Goal: Task Accomplishment & Management: Complete application form

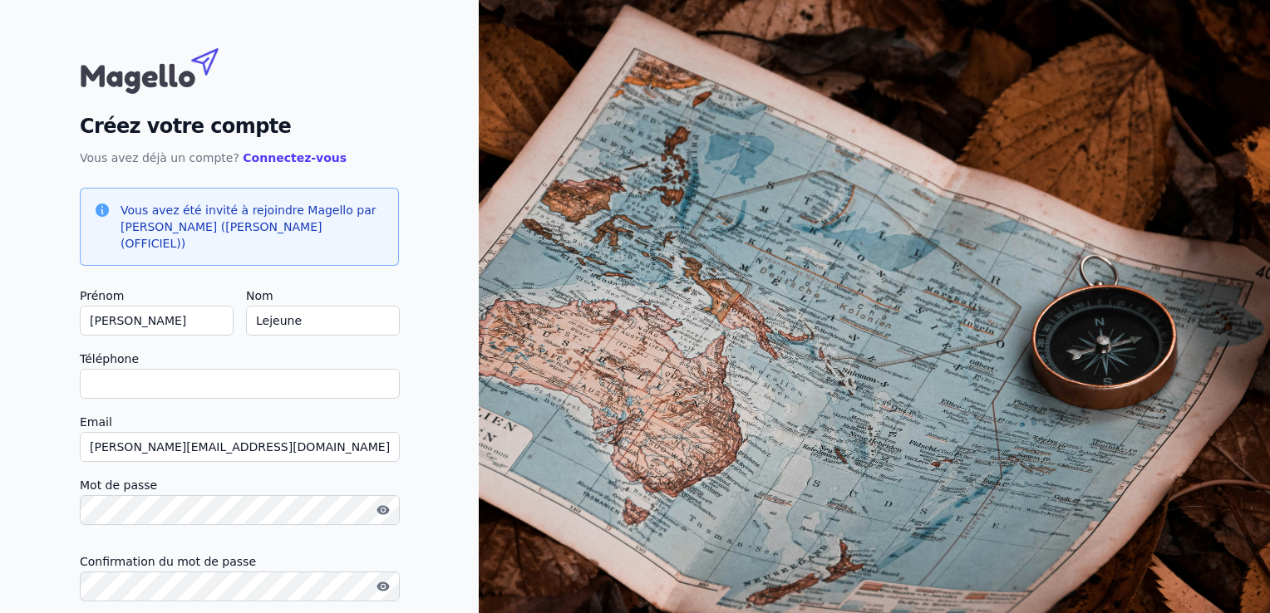
click at [209, 371] on input "Téléphone" at bounding box center [240, 384] width 320 height 30
type input "+32495256720"
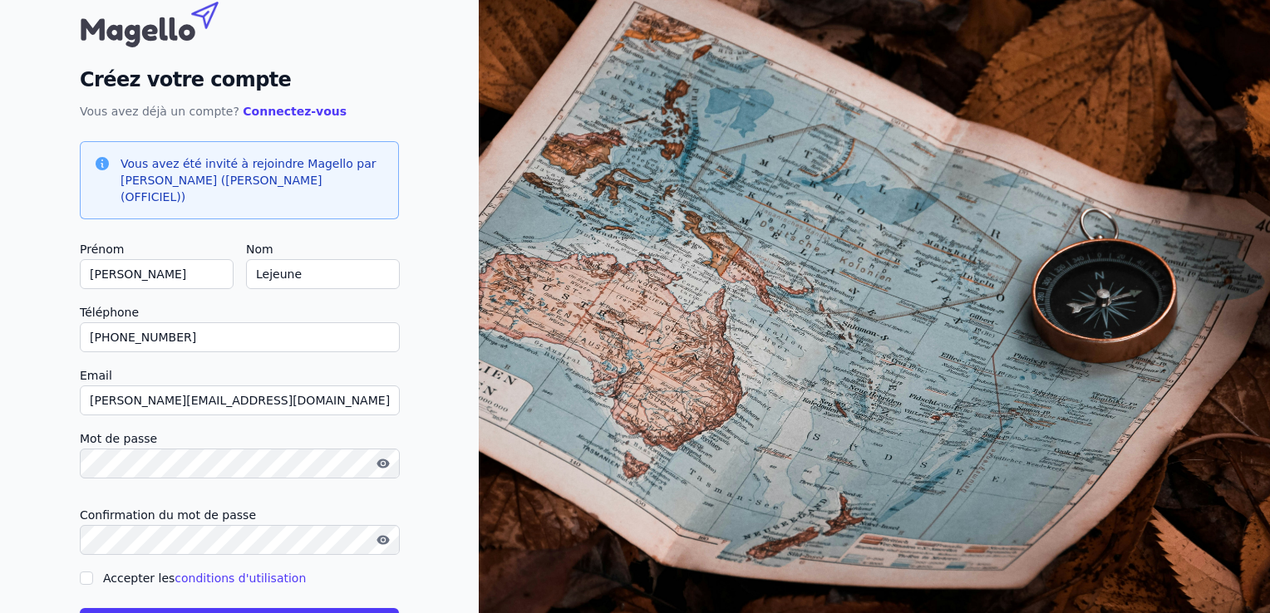
scroll to position [83, 0]
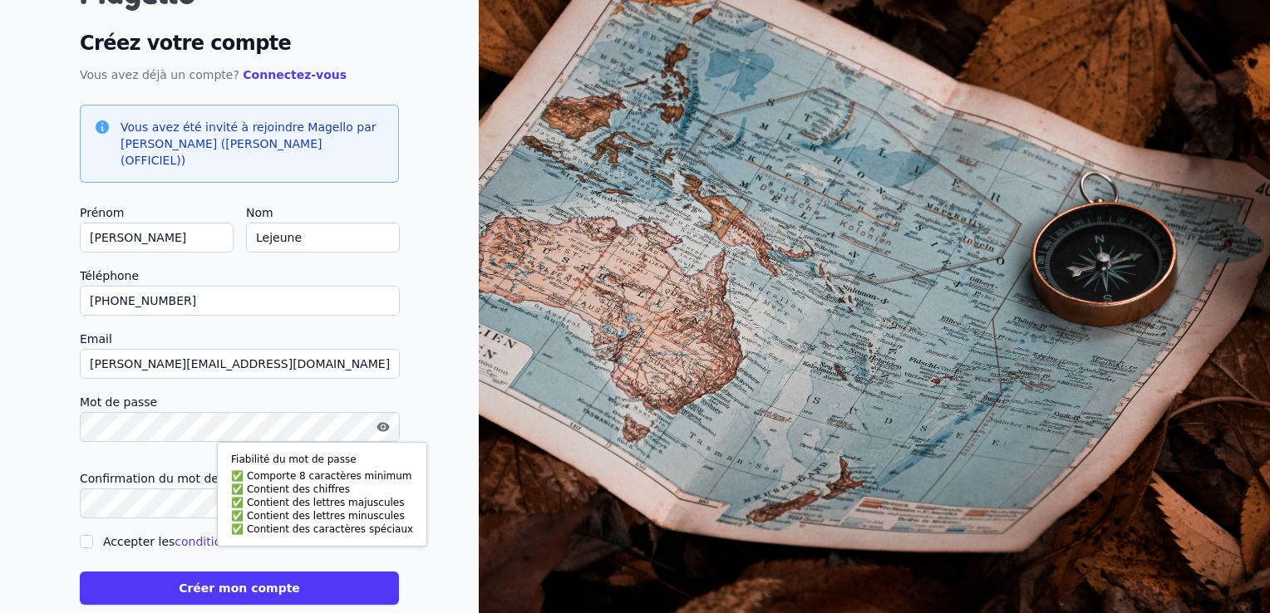
click at [386, 422] on icon "button" at bounding box center [383, 426] width 12 height 9
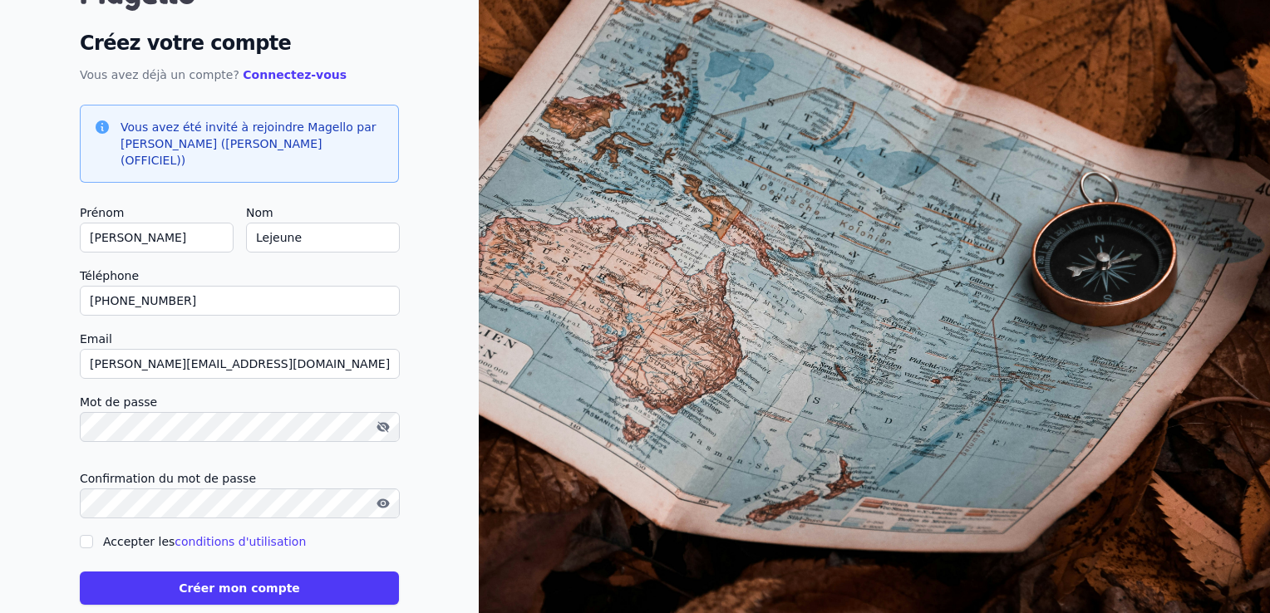
click at [243, 572] on button "Créer mon compte" at bounding box center [239, 588] width 319 height 33
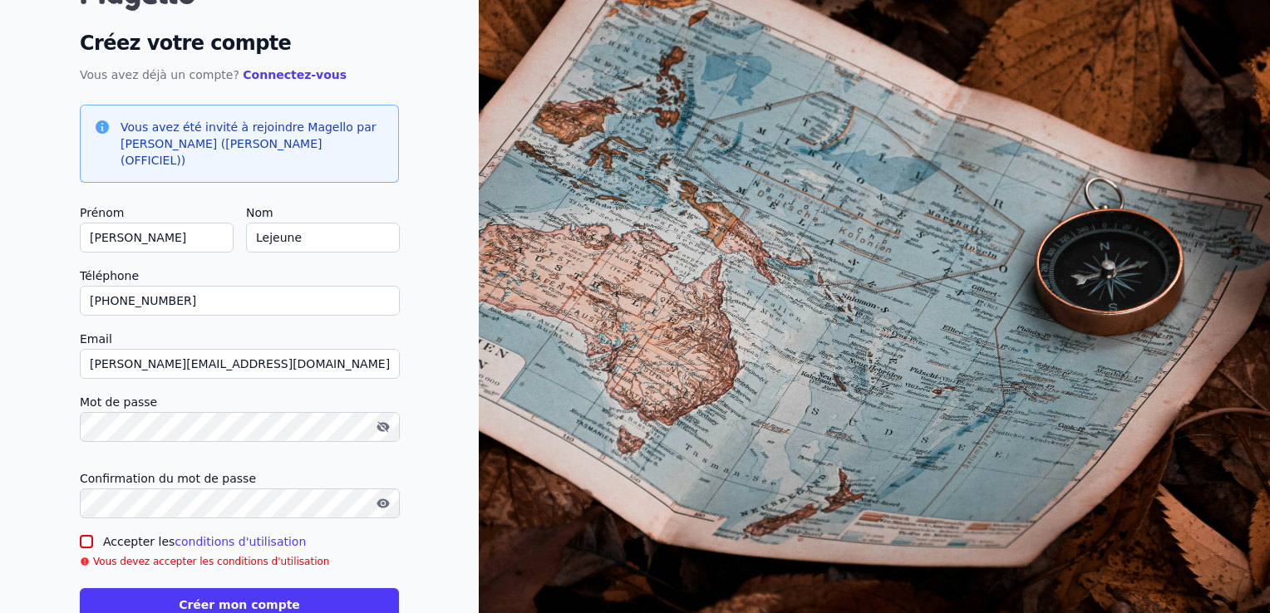
click at [81, 535] on input "Accepter les conditions d'utilisation" at bounding box center [86, 541] width 13 height 13
checkbox input "true"
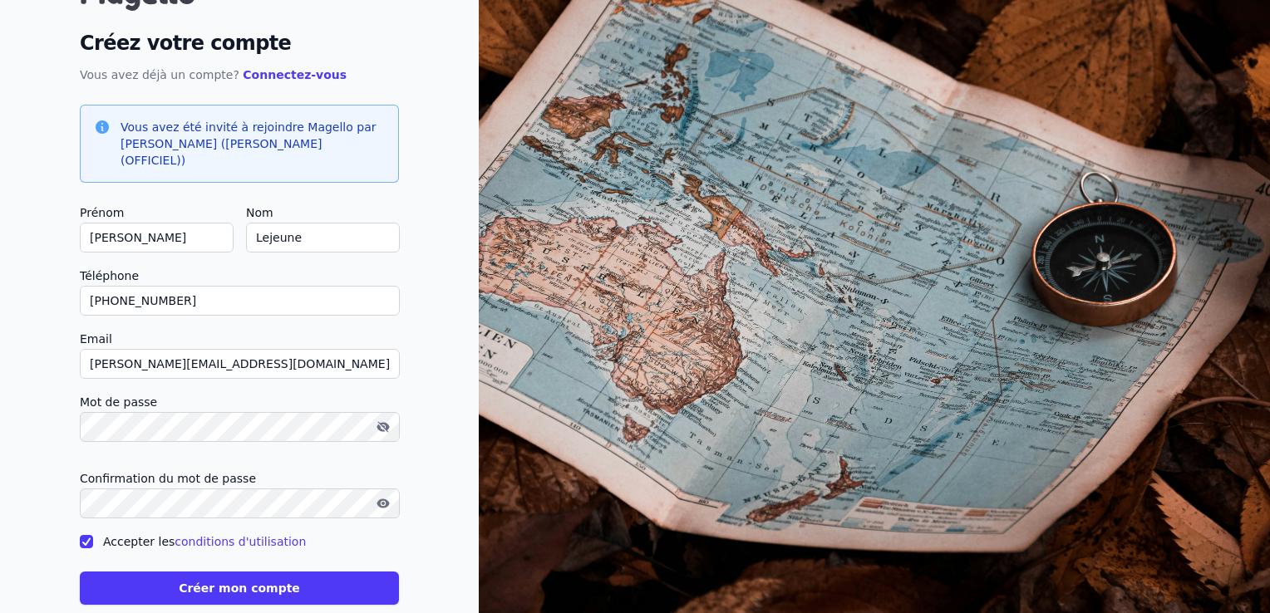
click at [244, 582] on button "Créer mon compte" at bounding box center [239, 588] width 319 height 33
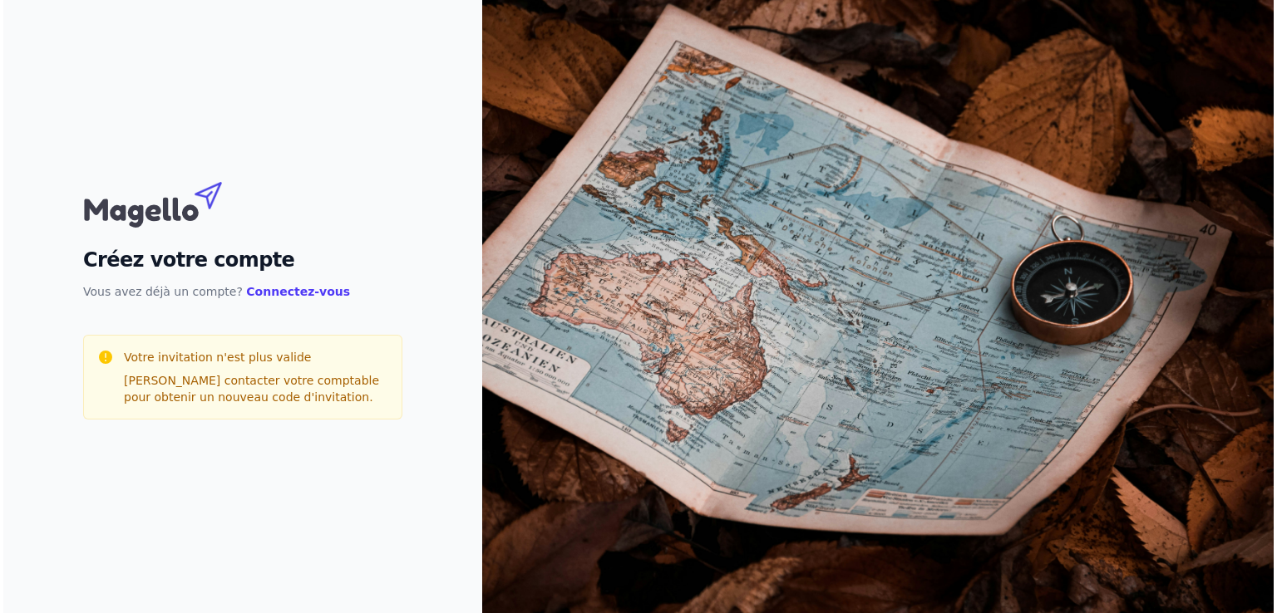
scroll to position [0, 0]
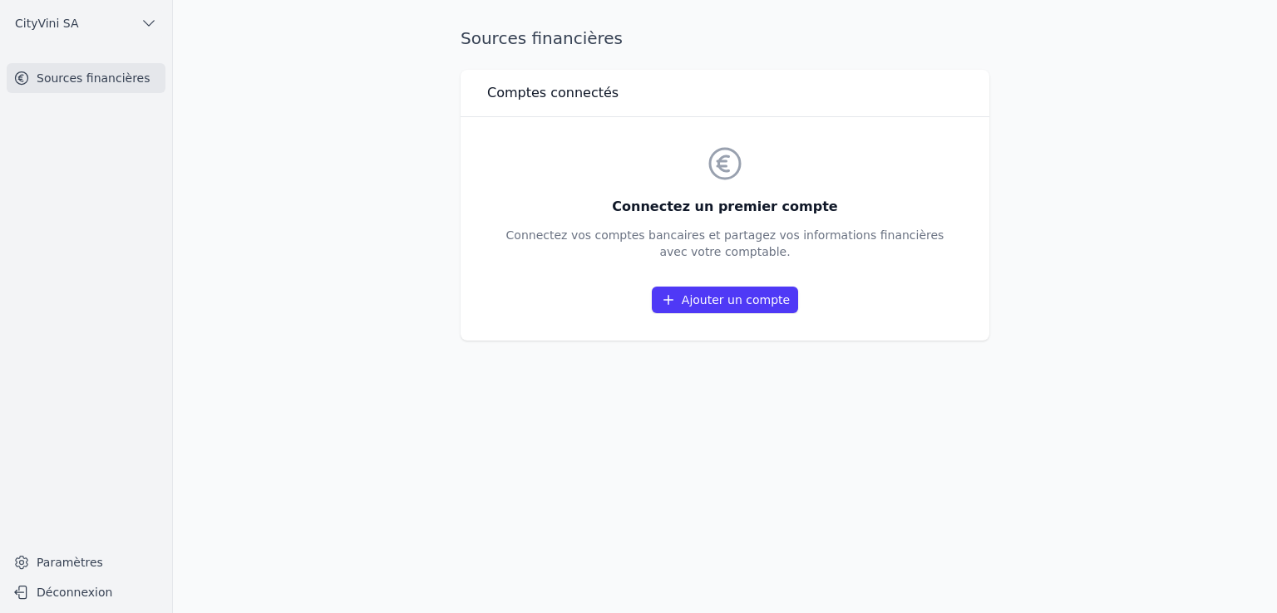
click at [732, 298] on link "Ajouter un compte" at bounding box center [725, 300] width 146 height 27
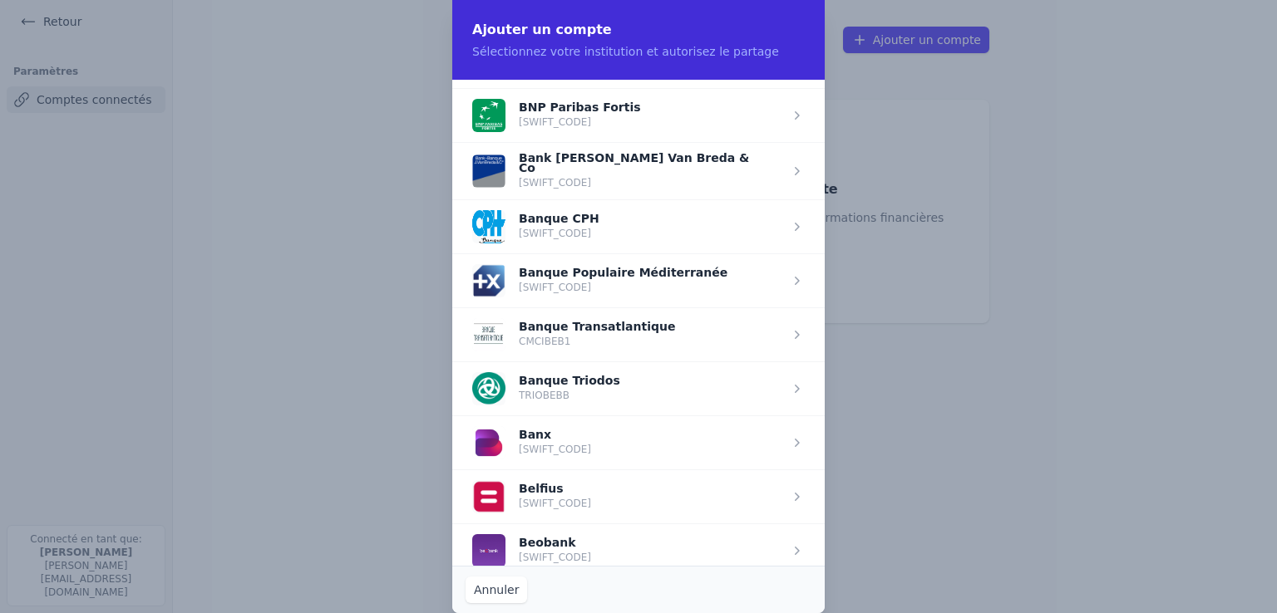
scroll to position [332, 0]
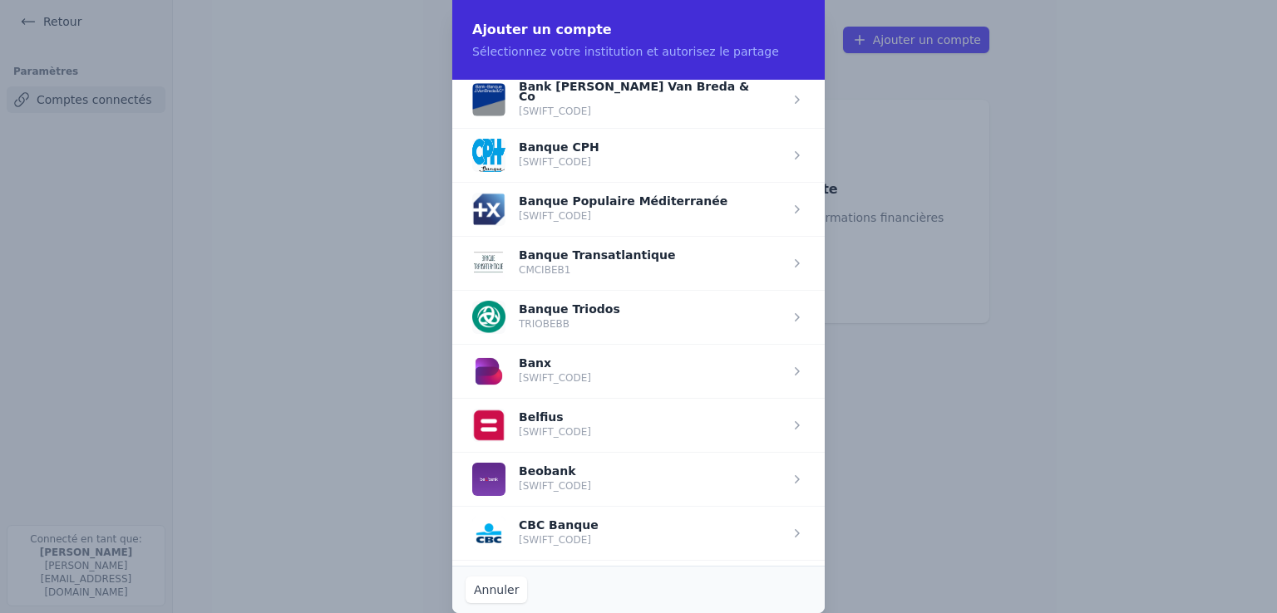
click at [546, 420] on span "button" at bounding box center [638, 425] width 372 height 54
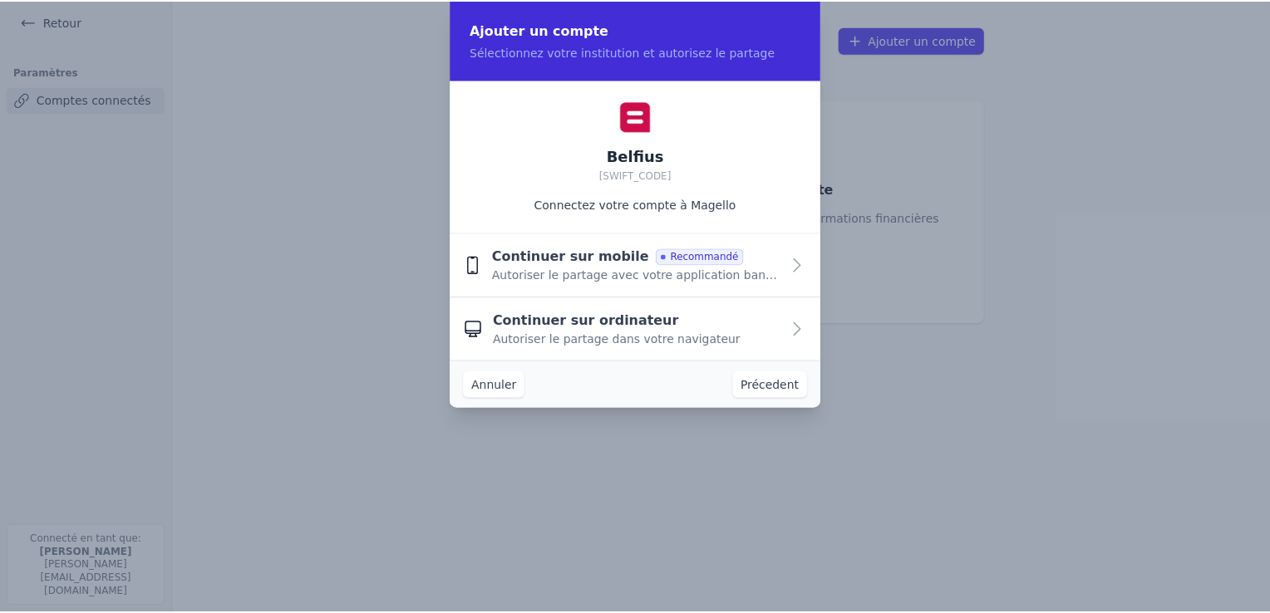
scroll to position [0, 0]
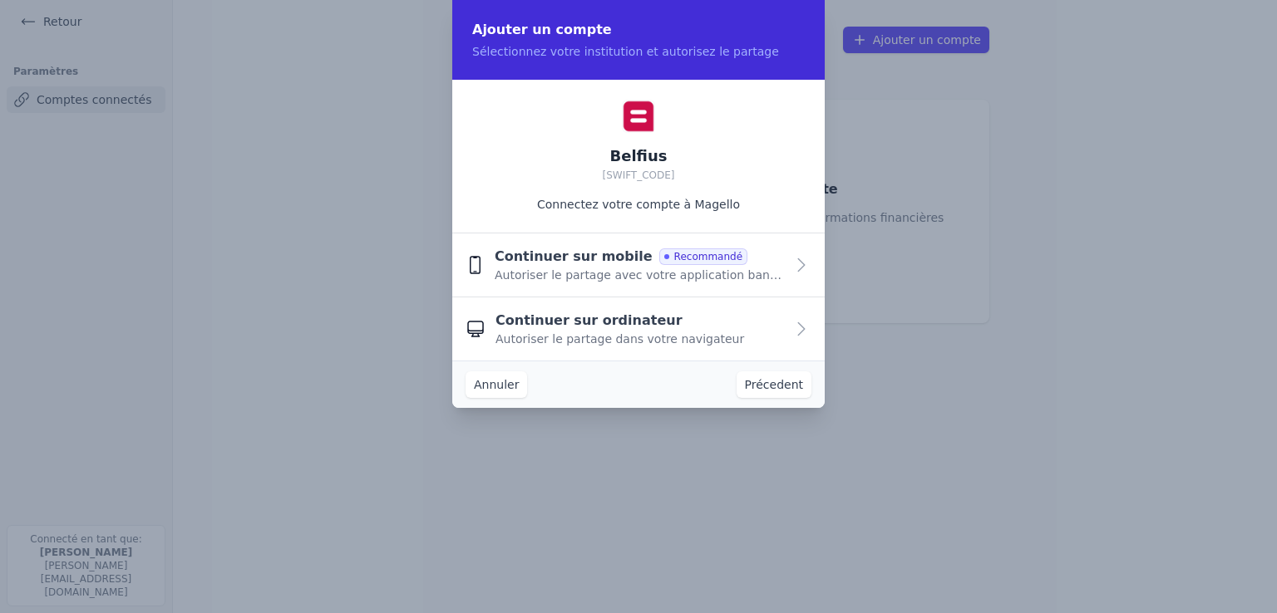
click at [544, 321] on span "Continuer sur ordinateur" at bounding box center [588, 321] width 187 height 20
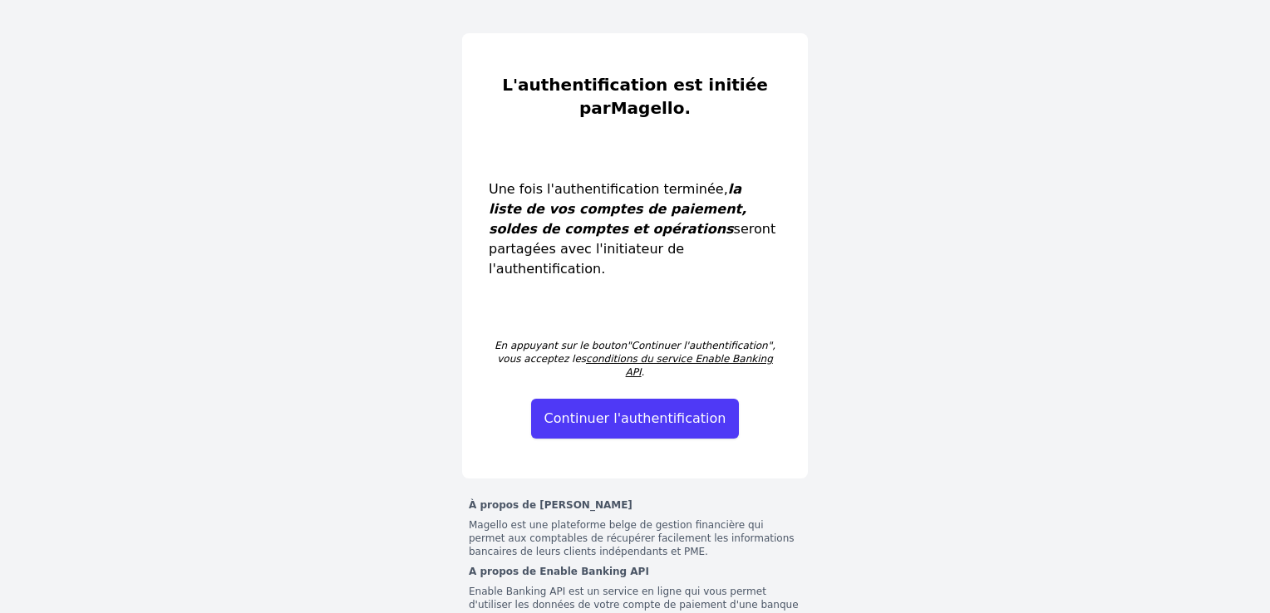
click at [626, 399] on button "Continuer l'authentification" at bounding box center [635, 419] width 209 height 40
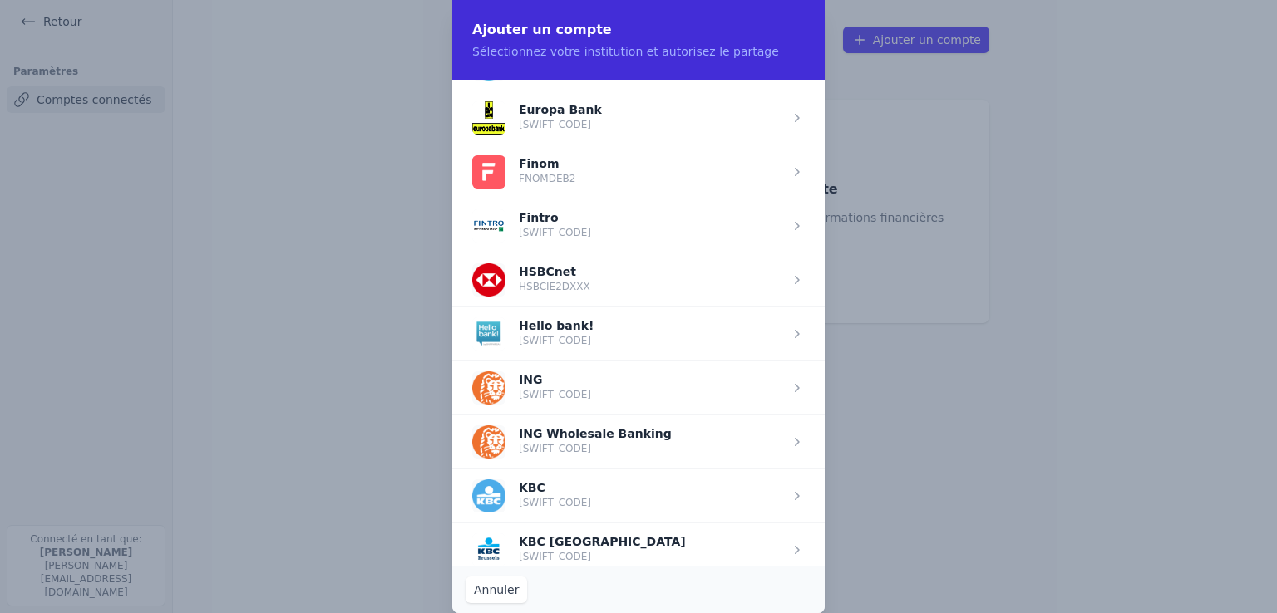
scroll to position [997, 0]
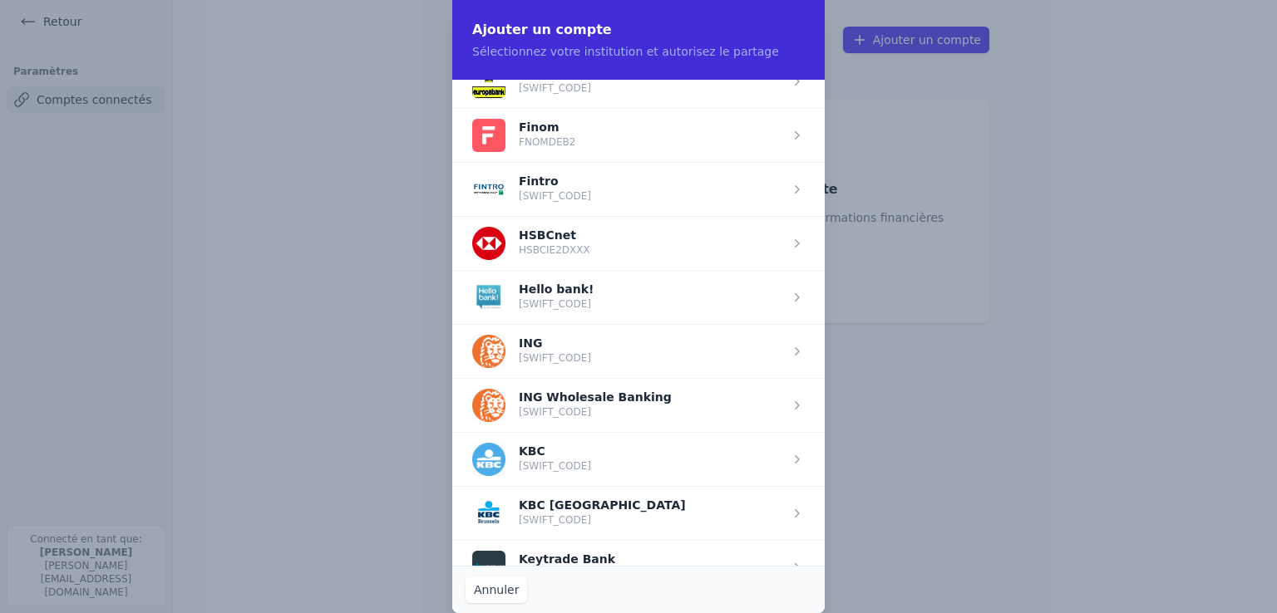
click at [562, 504] on span "button" at bounding box center [638, 513] width 372 height 54
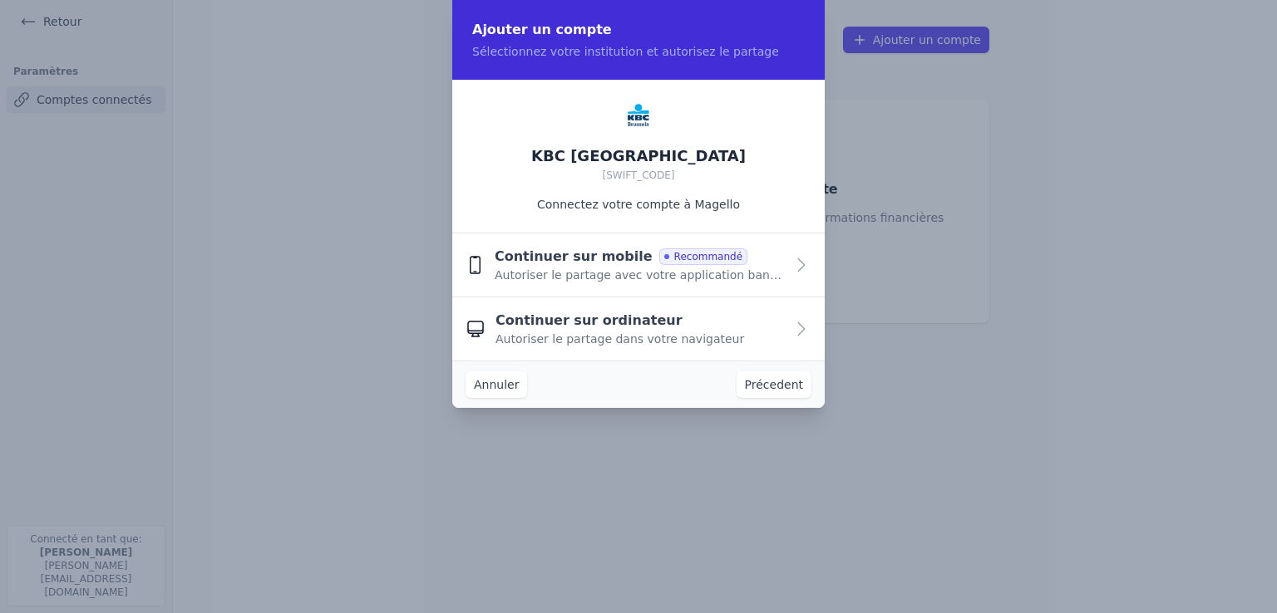
scroll to position [0, 0]
click at [566, 324] on span "Continuer sur ordinateur" at bounding box center [588, 321] width 187 height 20
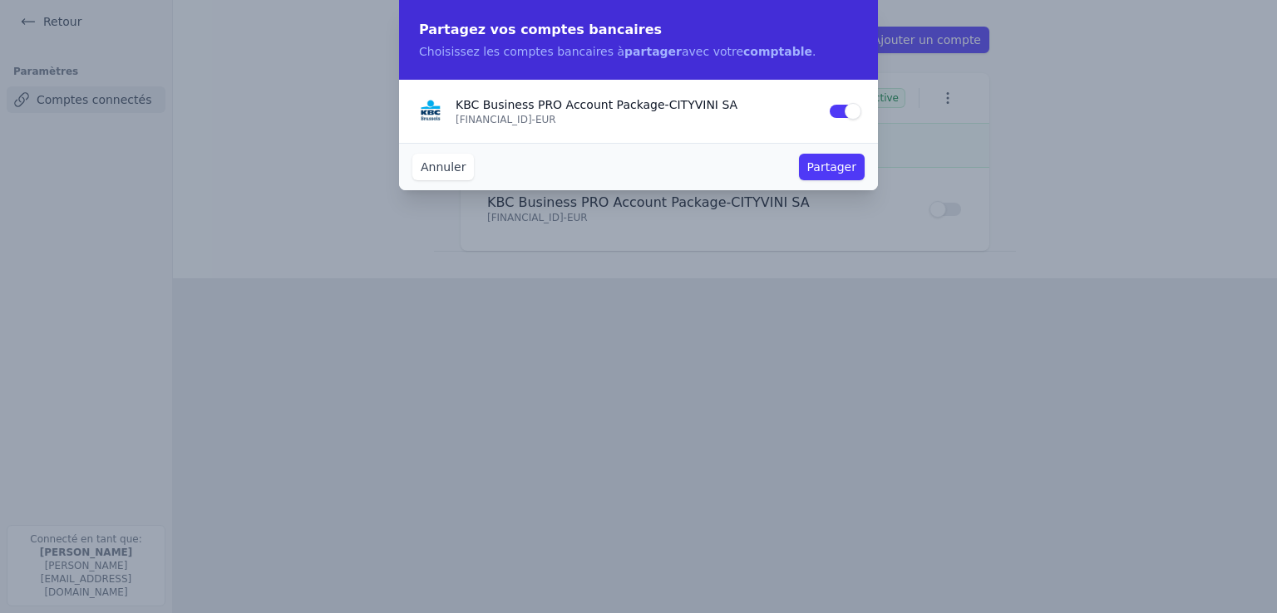
click at [832, 171] on button "Partager" at bounding box center [832, 167] width 66 height 27
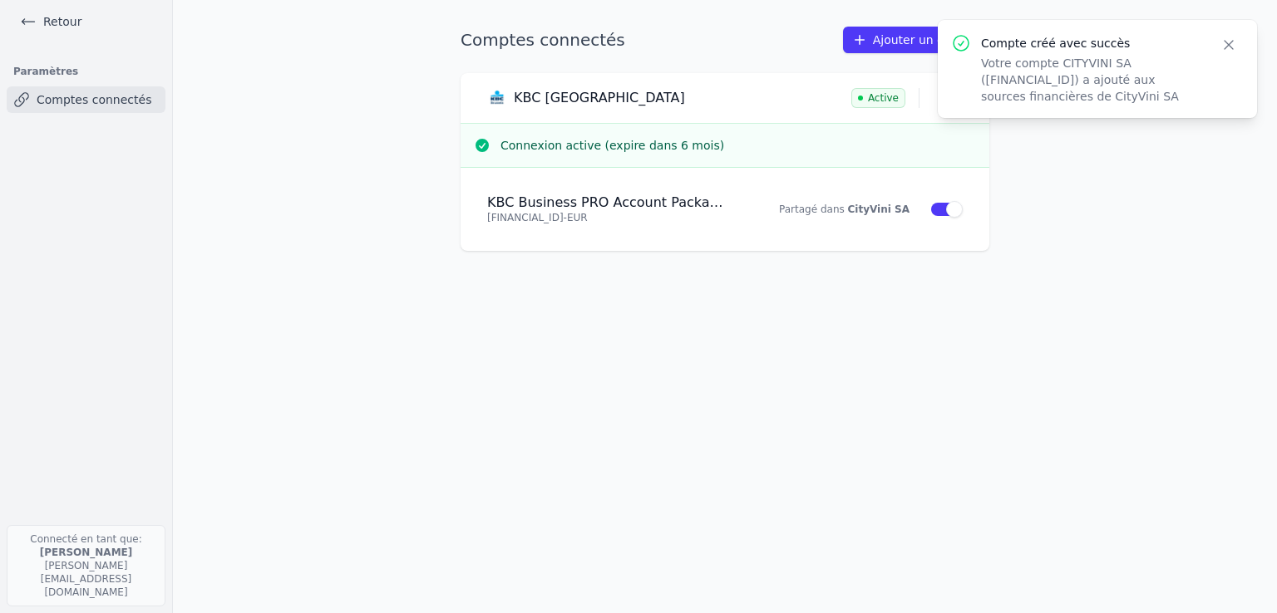
click at [1224, 45] on icon "button" at bounding box center [1228, 45] width 17 height 17
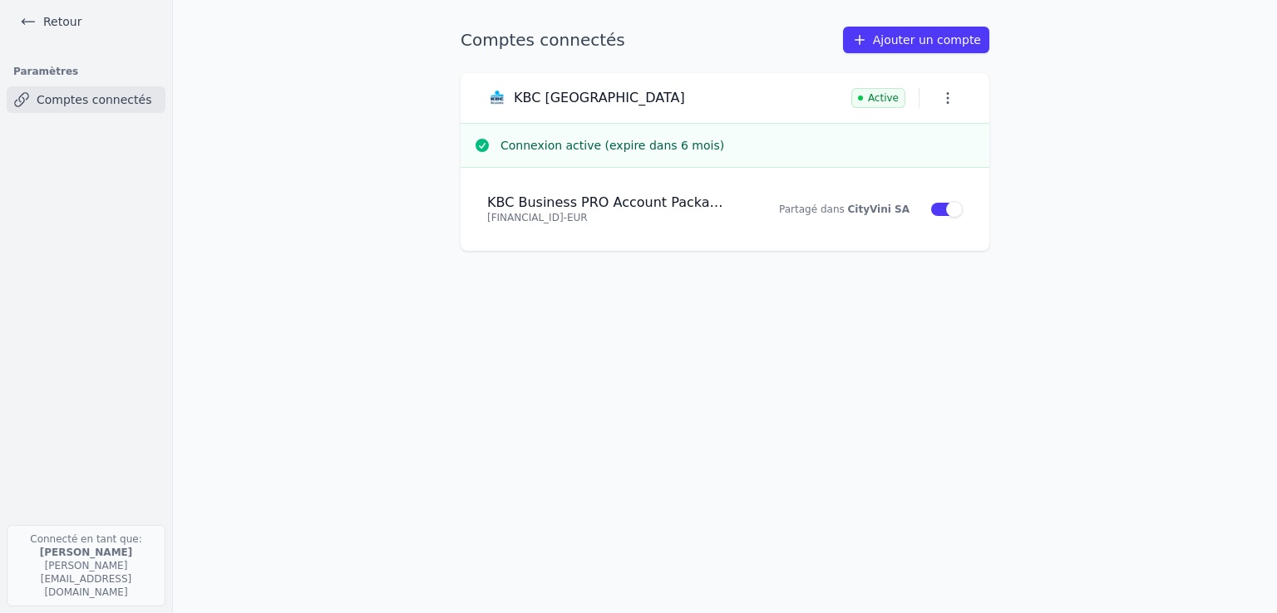
click at [914, 41] on link "Ajouter un compte" at bounding box center [916, 40] width 146 height 27
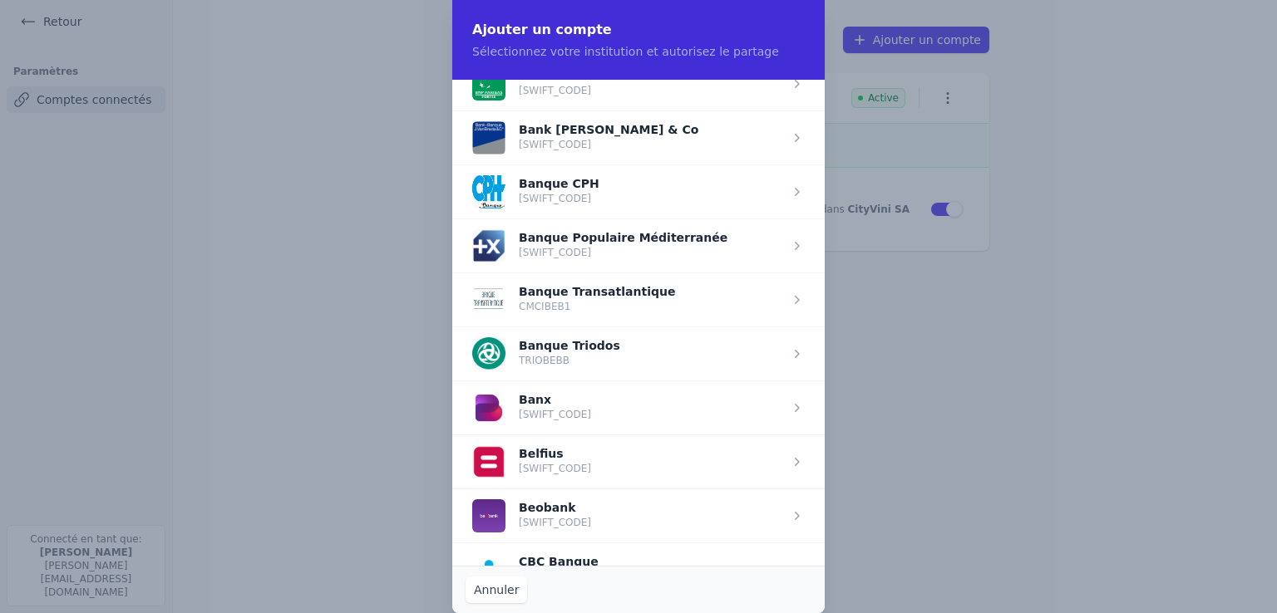
scroll to position [332, 0]
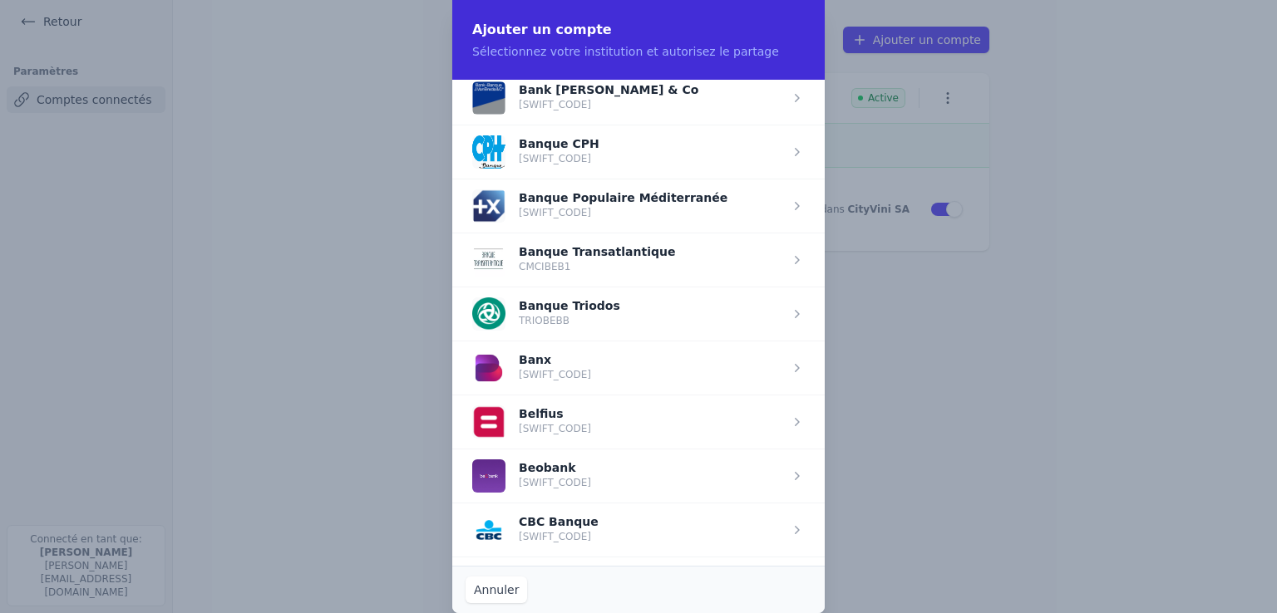
click at [539, 419] on span "button" at bounding box center [638, 422] width 372 height 54
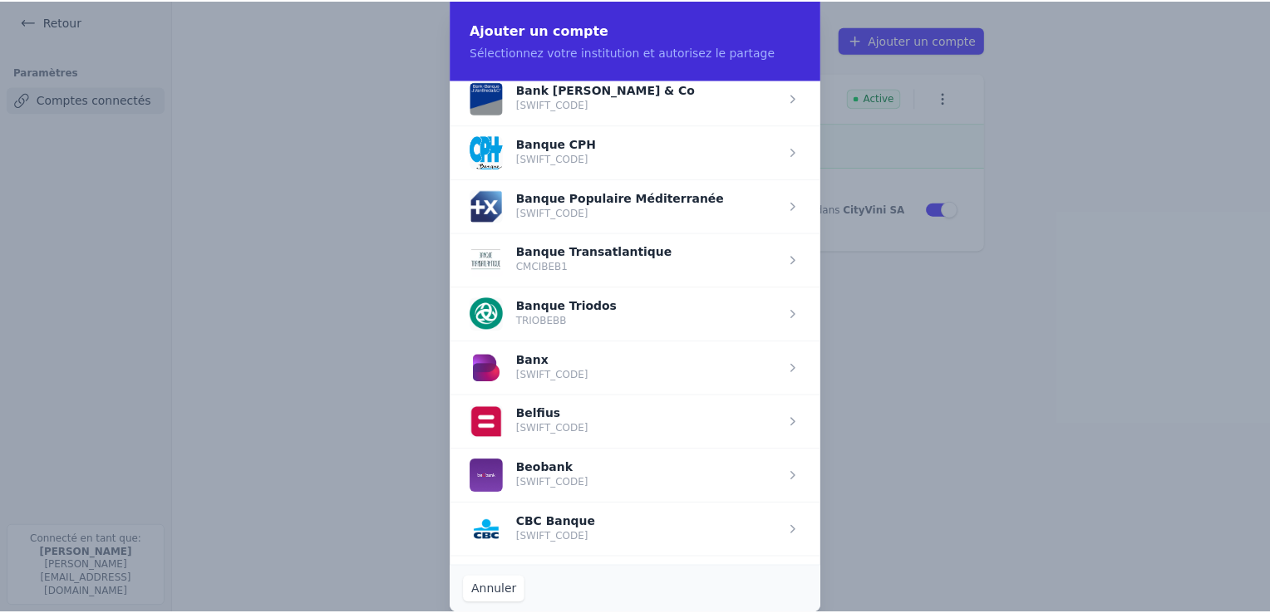
scroll to position [0, 0]
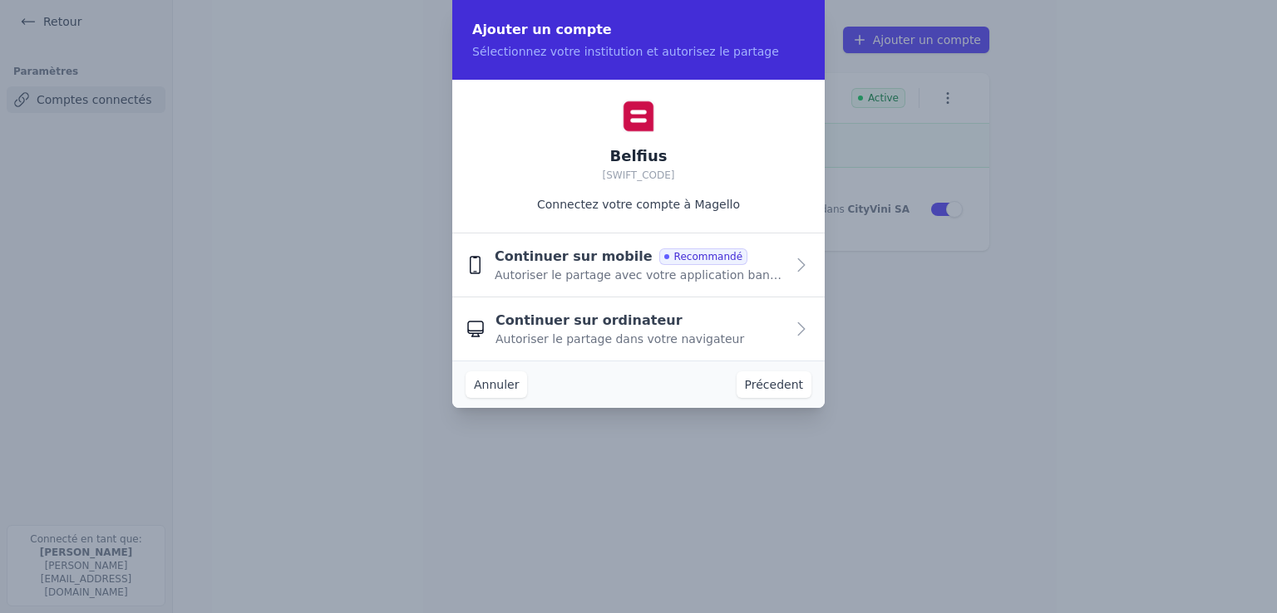
click at [595, 333] on span "Autoriser le partage dans votre navigateur" at bounding box center [619, 339] width 249 height 17
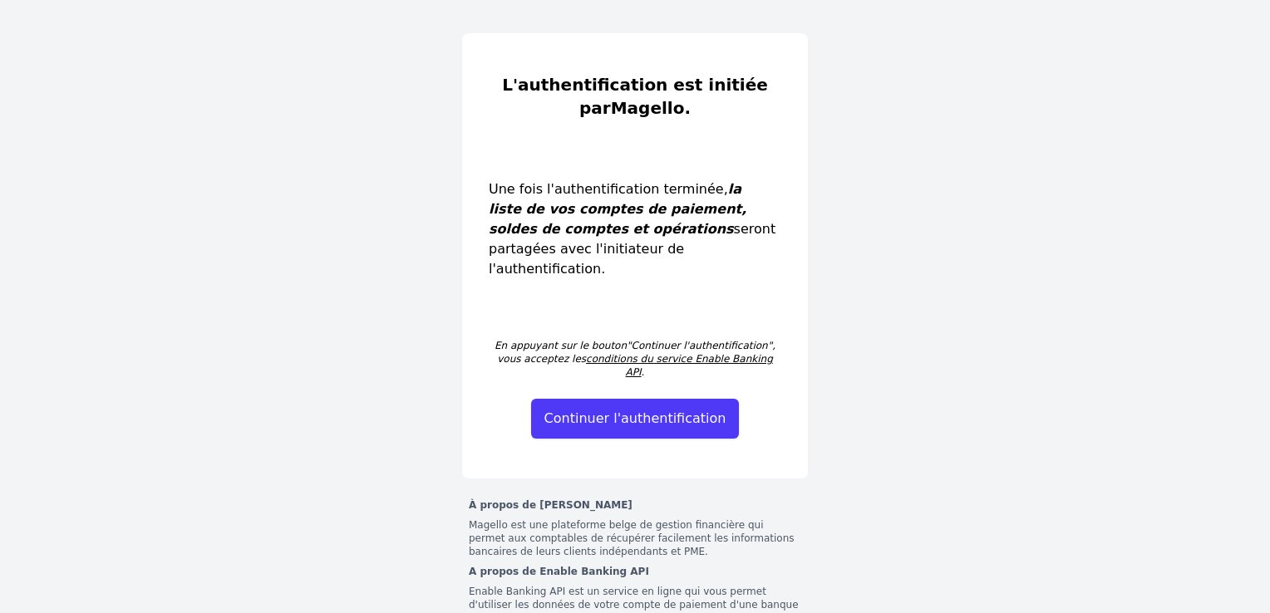
click at [637, 399] on button "Continuer l'authentification" at bounding box center [635, 419] width 209 height 40
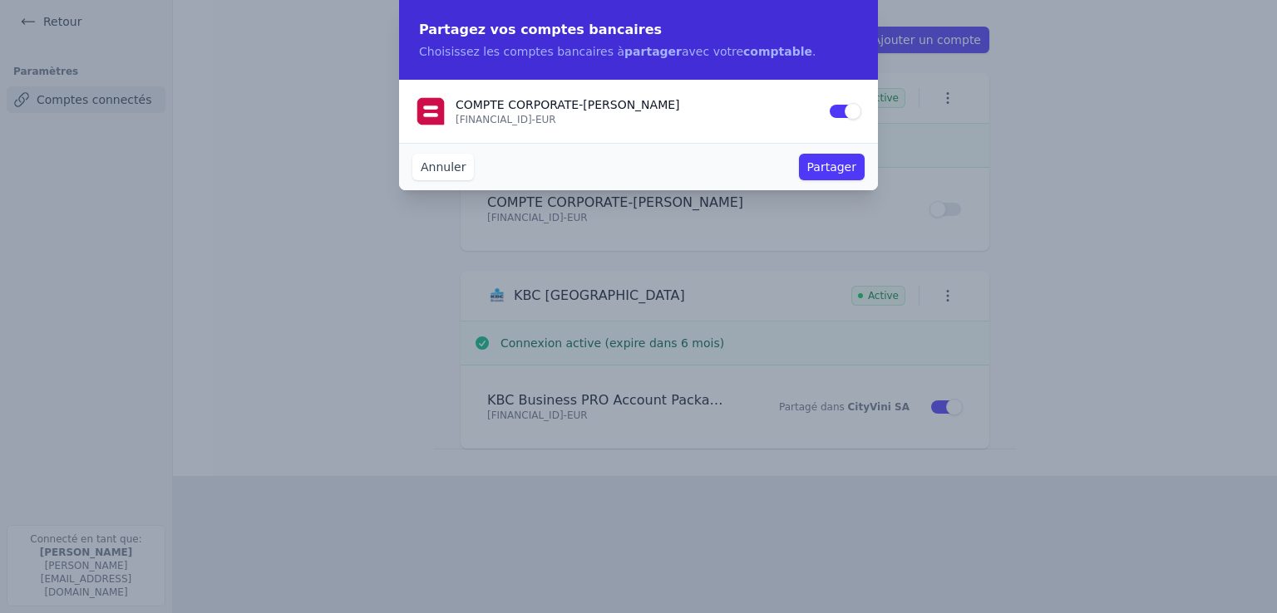
click at [840, 164] on button "Partager" at bounding box center [832, 167] width 66 height 27
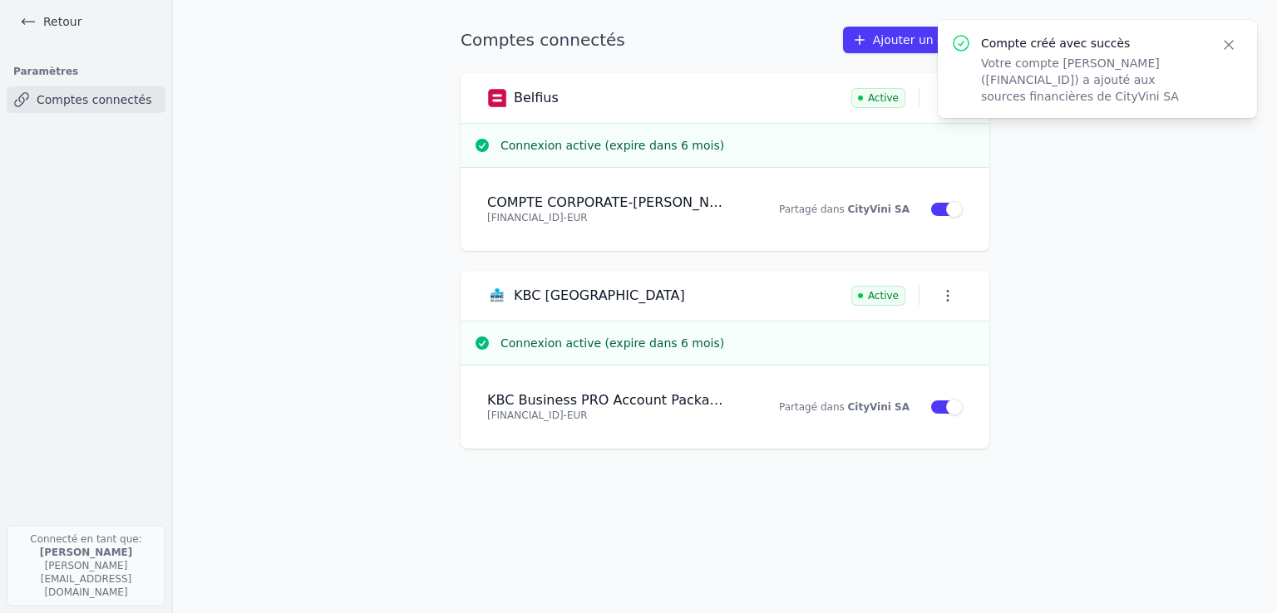
click at [1229, 41] on icon "button" at bounding box center [1228, 45] width 17 height 17
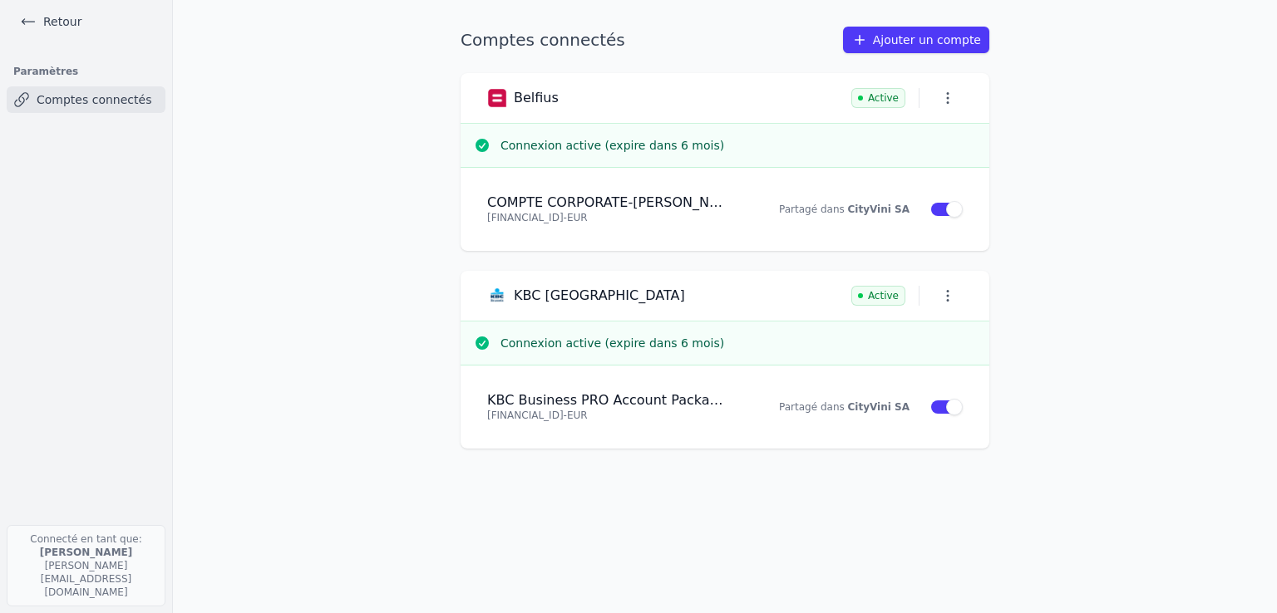
click at [68, 29] on link "Retour" at bounding box center [50, 21] width 75 height 23
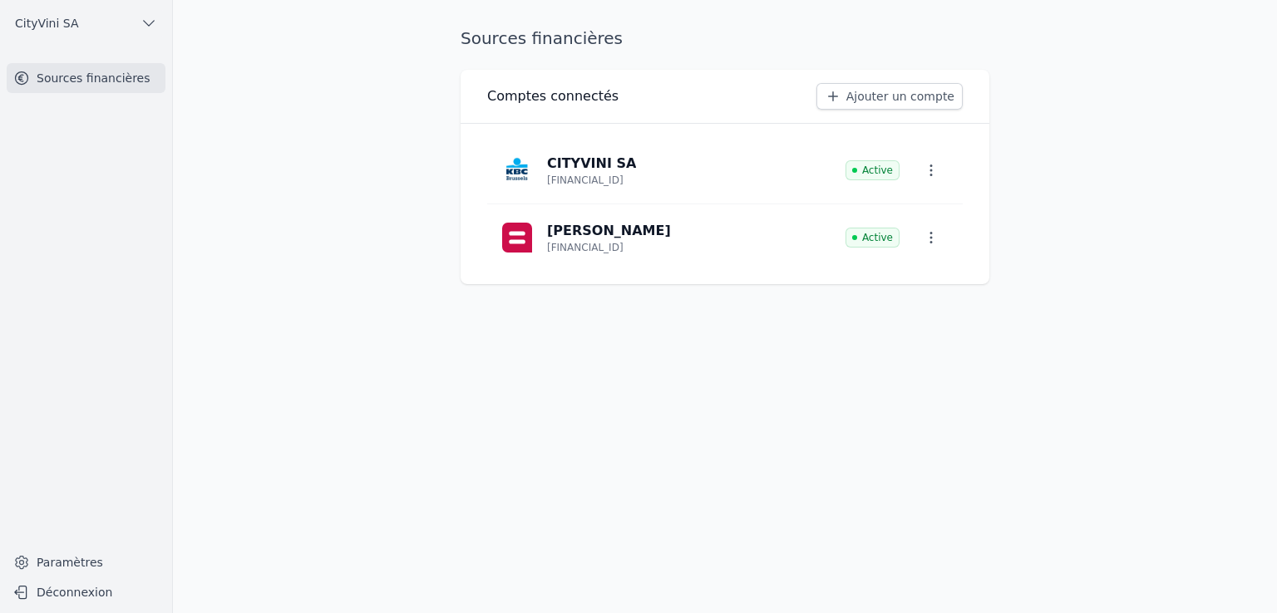
click at [76, 26] on button "CityVini SA" at bounding box center [86, 23] width 159 height 27
click at [135, 63] on span "CityVini SA" at bounding box center [128, 60] width 64 height 17
